Goal: Check status: Check status

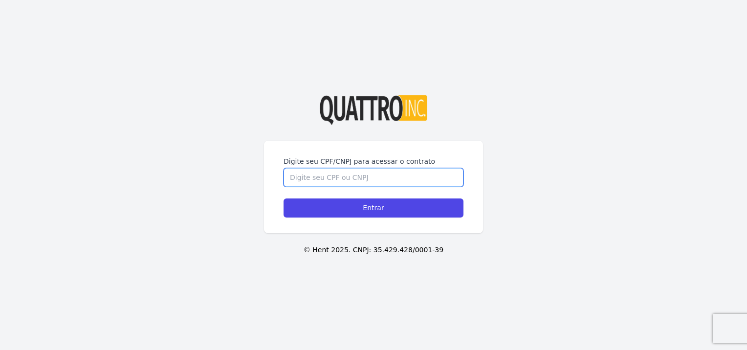
click at [314, 179] on input "Digite seu CPF/CNPJ para acessar o contrato" at bounding box center [374, 177] width 180 height 19
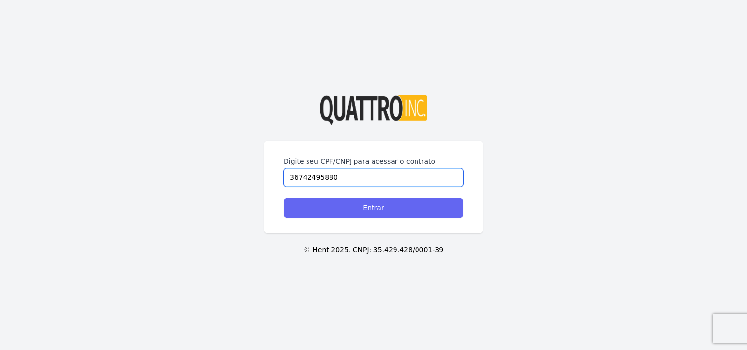
type input "36742495880"
click at [332, 211] on input "Entrar" at bounding box center [374, 208] width 180 height 19
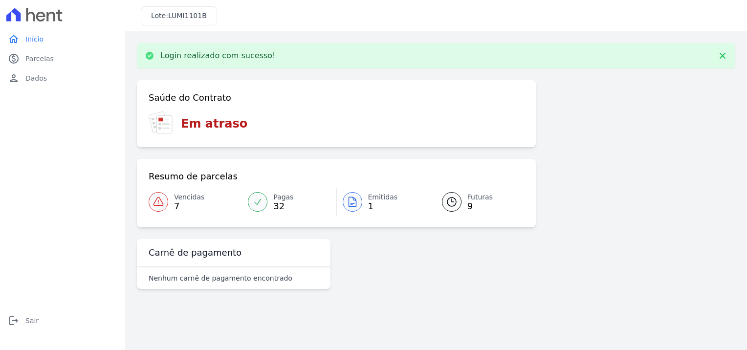
click at [376, 201] on span "Emitidas" at bounding box center [383, 197] width 30 height 10
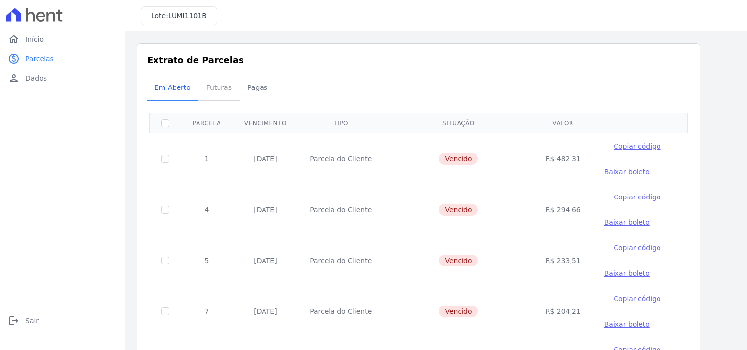
click at [209, 94] on span "Futuras" at bounding box center [219, 88] width 37 height 20
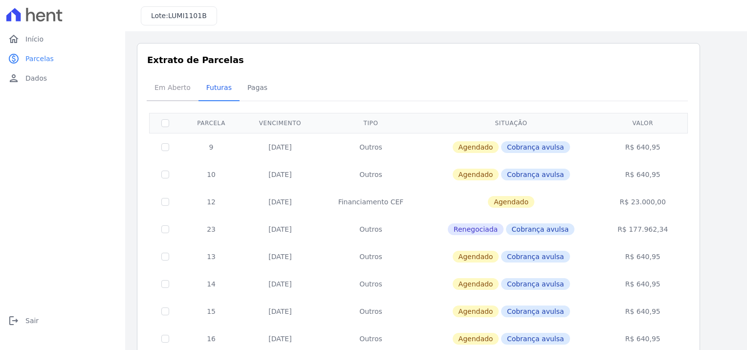
click at [179, 92] on span "Em Aberto" at bounding box center [173, 88] width 48 height 20
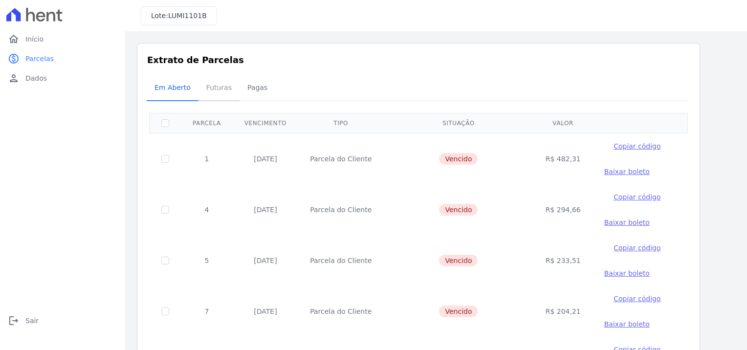
click at [215, 92] on span "Futuras" at bounding box center [219, 88] width 37 height 20
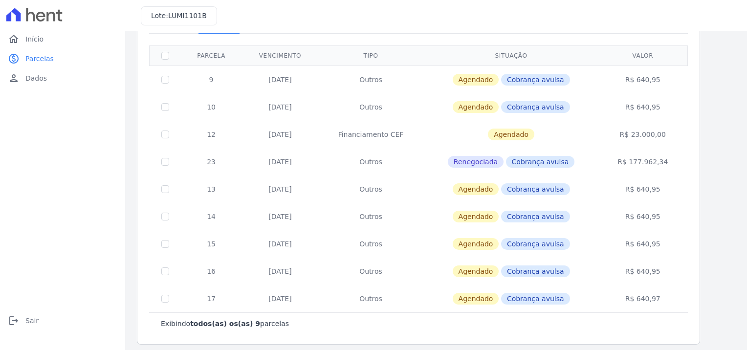
scroll to position [72, 0]
